Goal: Task Accomplishment & Management: Manage account settings

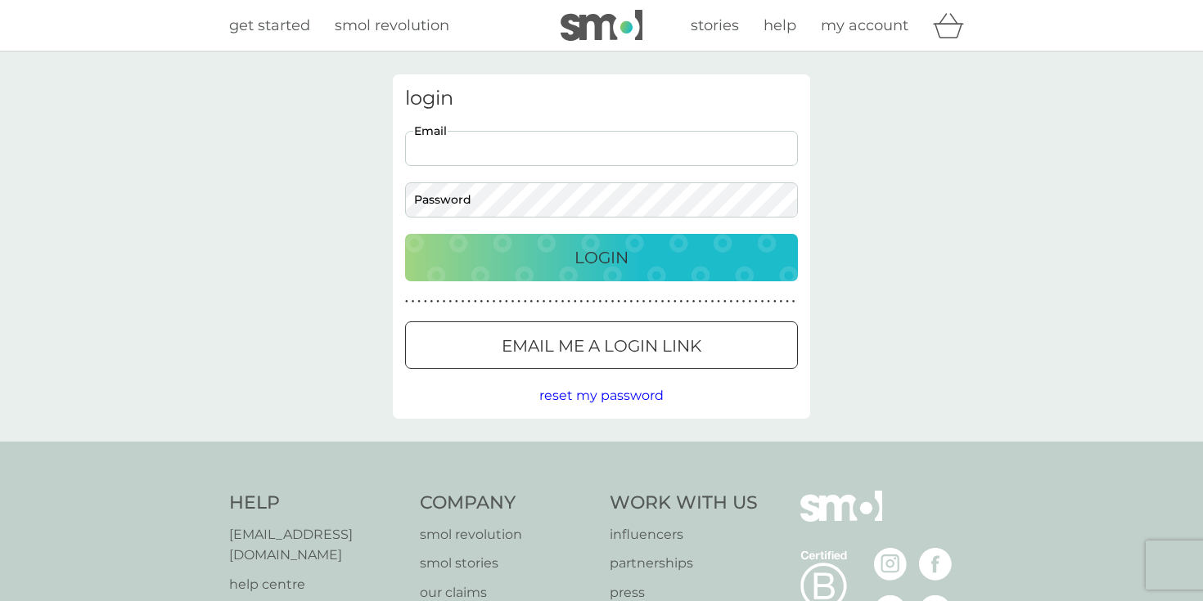
click at [411, 155] on input "Email" at bounding box center [601, 148] width 393 height 35
click at [487, 150] on input "Email" at bounding box center [601, 148] width 393 height 35
click at [342, 213] on div "login Email Password Login ● ● ● ● ● ● ● ● ● ● ● ● ● ● ● ● ● ● ● ● ● ● ● ● ● ● …" at bounding box center [601, 247] width 1203 height 390
click at [433, 145] on input "Email" at bounding box center [601, 148] width 393 height 35
type input "[EMAIL_ADDRESS][DOMAIN_NAME]"
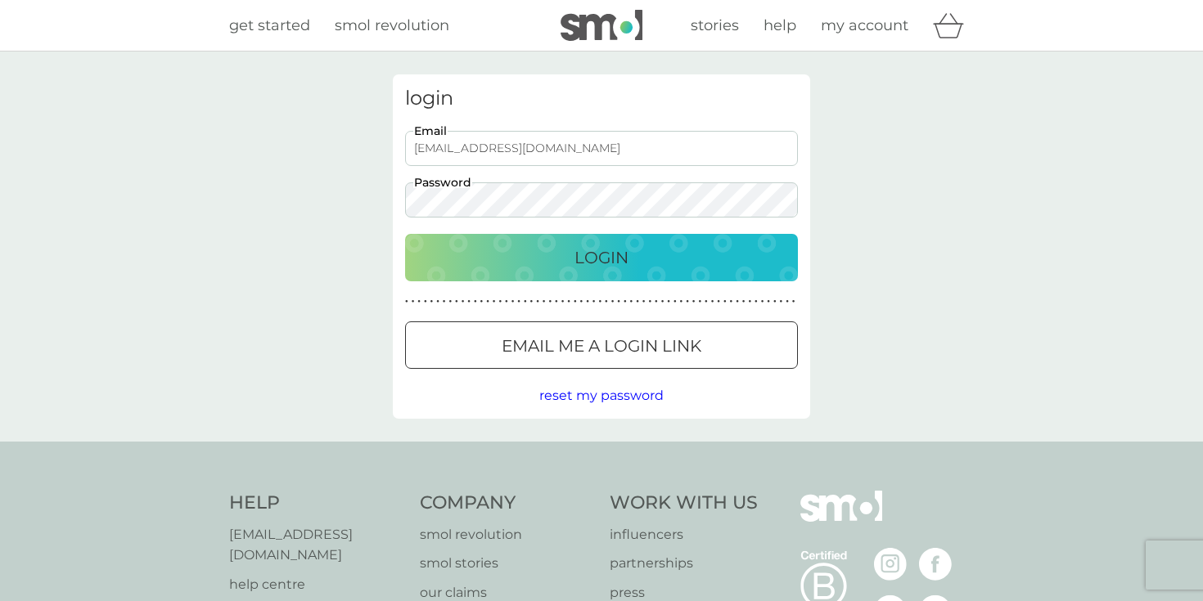
click at [405, 234] on button "Login" at bounding box center [601, 257] width 393 height 47
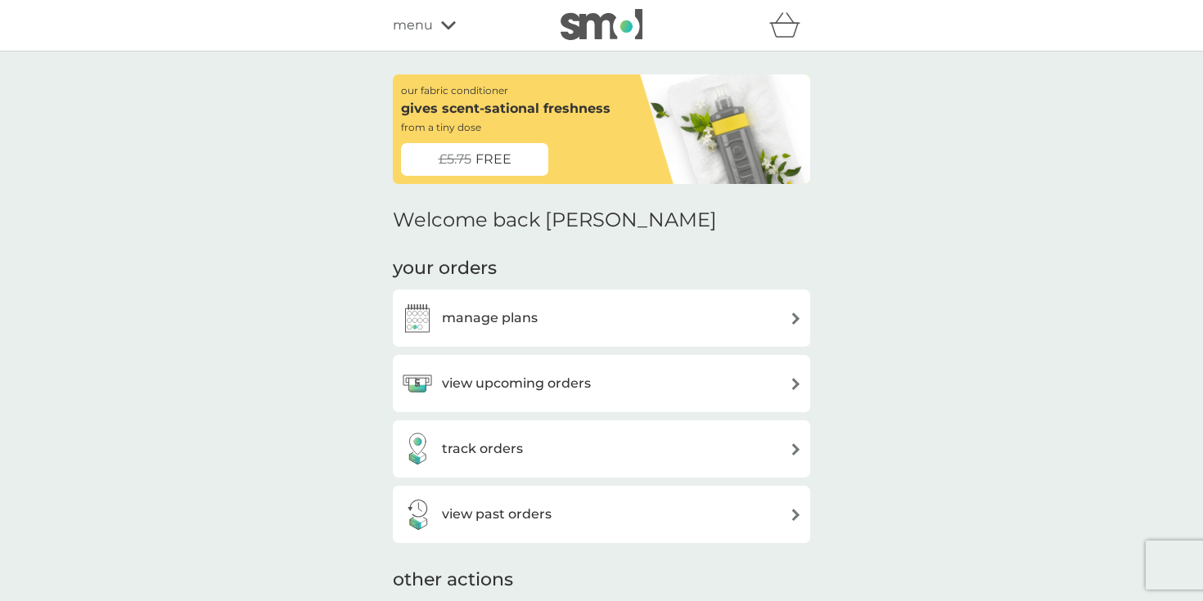
click at [511, 319] on h3 "manage plans" at bounding box center [490, 318] width 96 height 21
